Goal: Find specific page/section: Find specific page/section

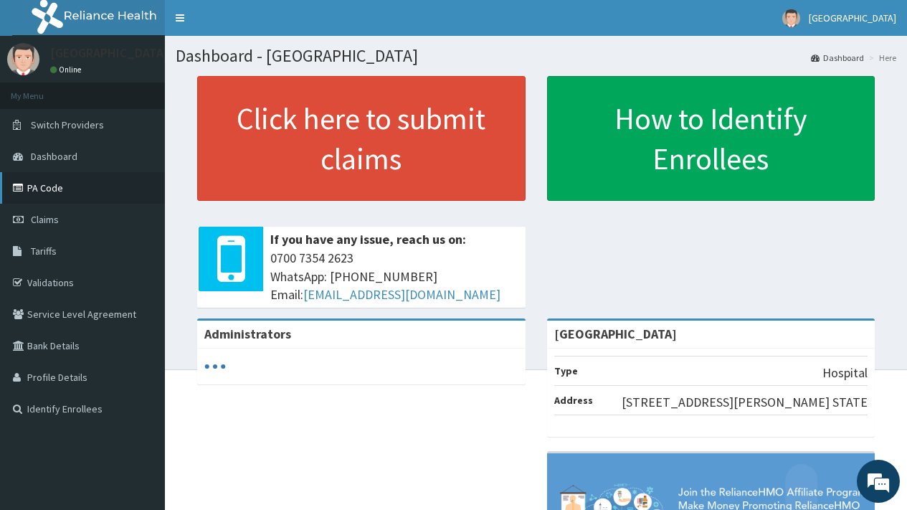
click at [49, 189] on link "PA Code" at bounding box center [82, 188] width 165 height 32
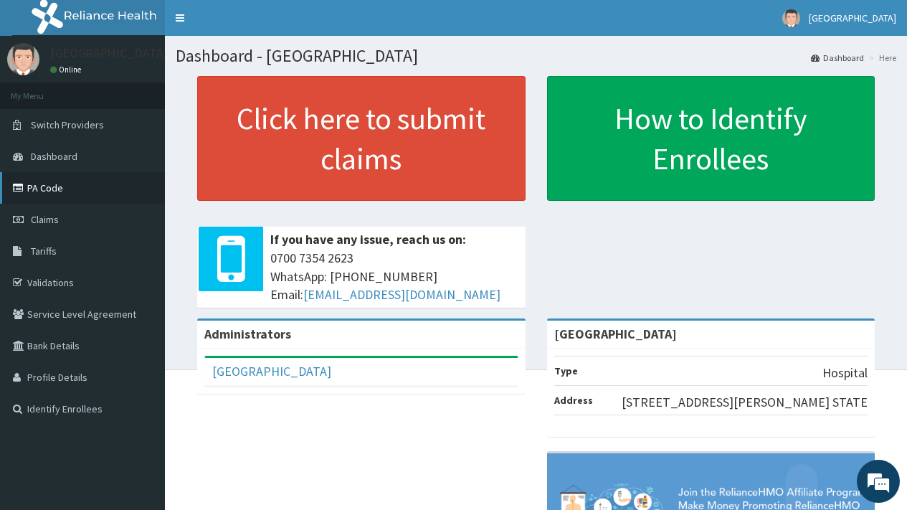
click at [57, 185] on link "PA Code" at bounding box center [82, 188] width 165 height 32
